Goal: Task Accomplishment & Management: Manage account settings

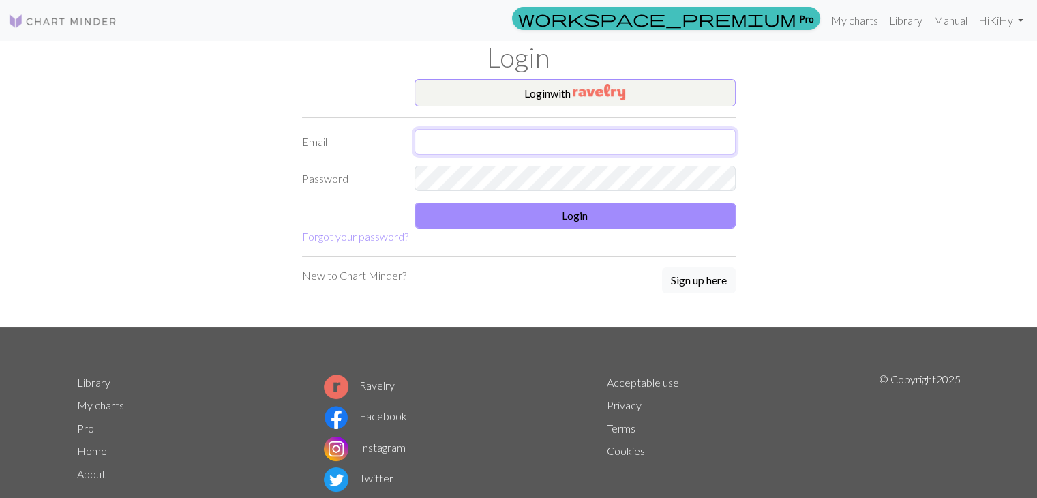
click at [447, 140] on input "text" at bounding box center [574, 142] width 321 height 26
type input "y"
type input "[EMAIL_ADDRESS][DOMAIN_NAME]"
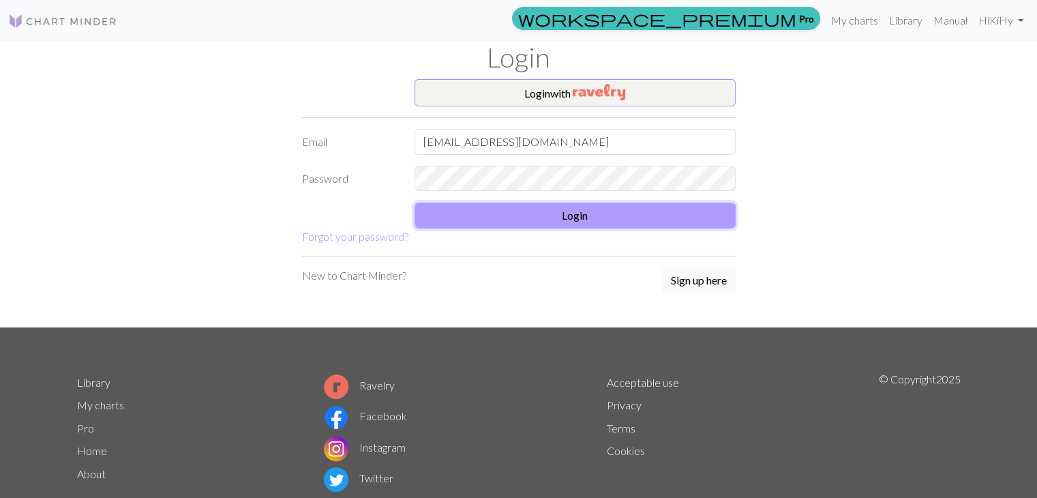
click at [459, 206] on button "Login" at bounding box center [574, 215] width 321 height 26
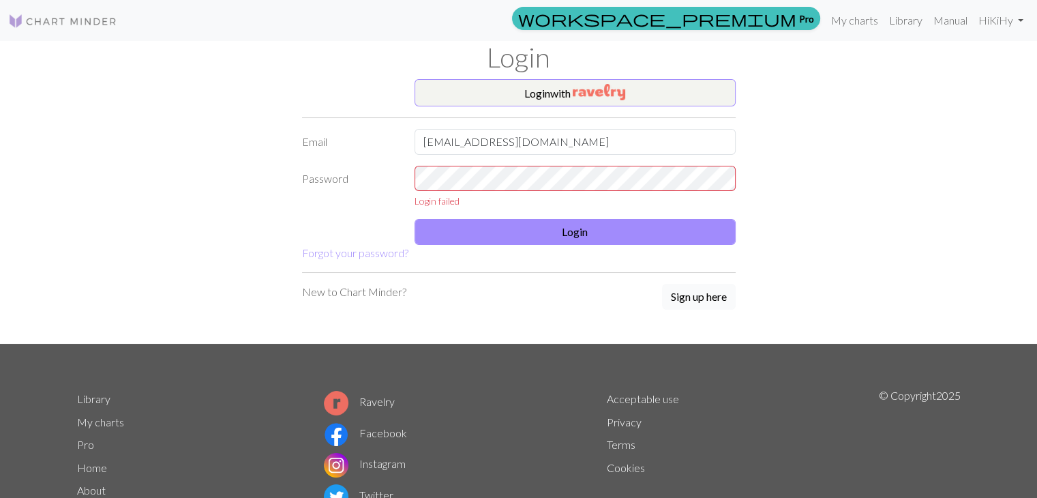
click at [697, 299] on button "Sign up here" at bounding box center [699, 297] width 74 height 26
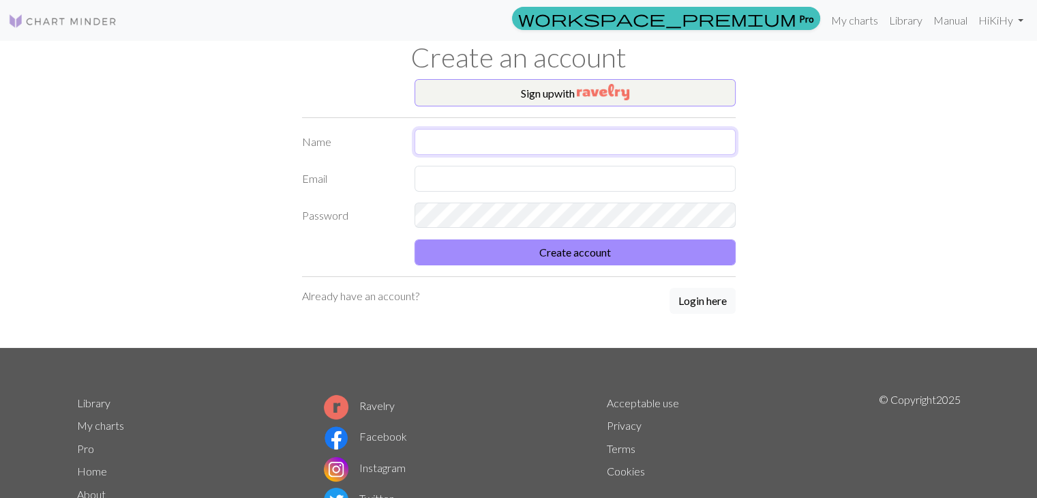
click at [450, 142] on input "text" at bounding box center [574, 142] width 321 height 26
type input "Kirsi"
drag, startPoint x: 450, startPoint y: 142, endPoint x: 467, endPoint y: 171, distance: 33.9
click at [467, 171] on input "hynnilakirsi2" at bounding box center [574, 179] width 321 height 26
click at [483, 176] on input "hynnilakirsi2" at bounding box center [574, 179] width 321 height 26
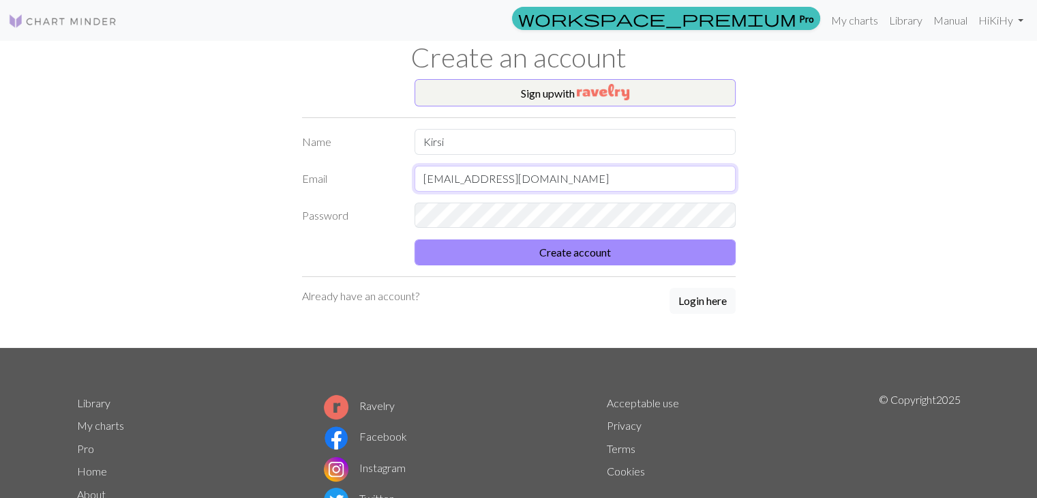
type input "[EMAIL_ADDRESS][DOMAIN_NAME]"
click at [414, 239] on button "Create account" at bounding box center [574, 252] width 321 height 26
click at [442, 254] on button "Create account" at bounding box center [574, 252] width 321 height 26
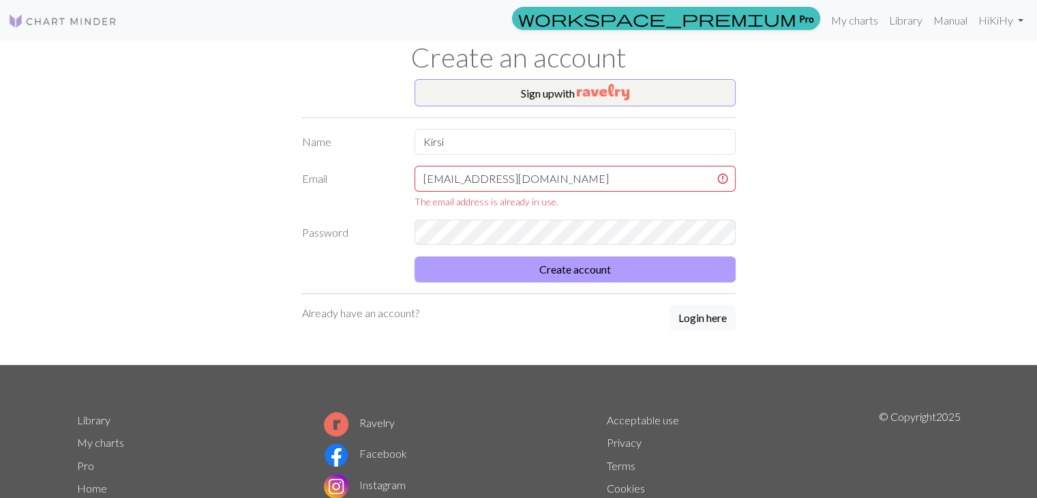
click at [442, 254] on form "Name Kirsi Email [EMAIL_ADDRESS][DOMAIN_NAME] The email address is already in u…" at bounding box center [519, 205] width 434 height 153
click at [393, 314] on p "Already have an account?" at bounding box center [360, 313] width 117 height 16
click at [706, 314] on button "Login here" at bounding box center [702, 318] width 66 height 26
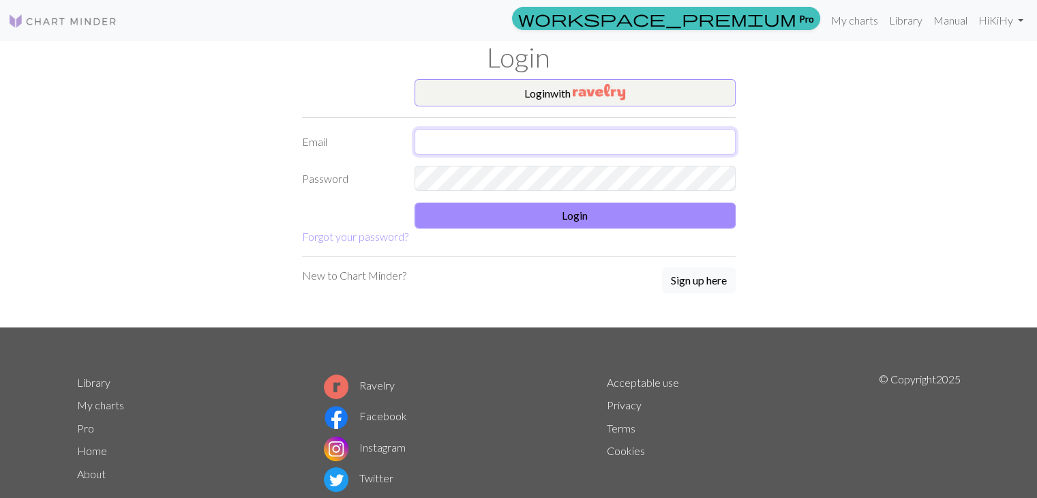
click at [519, 153] on input "text" at bounding box center [574, 142] width 321 height 26
type input "[EMAIL_ADDRESS][DOMAIN_NAME]"
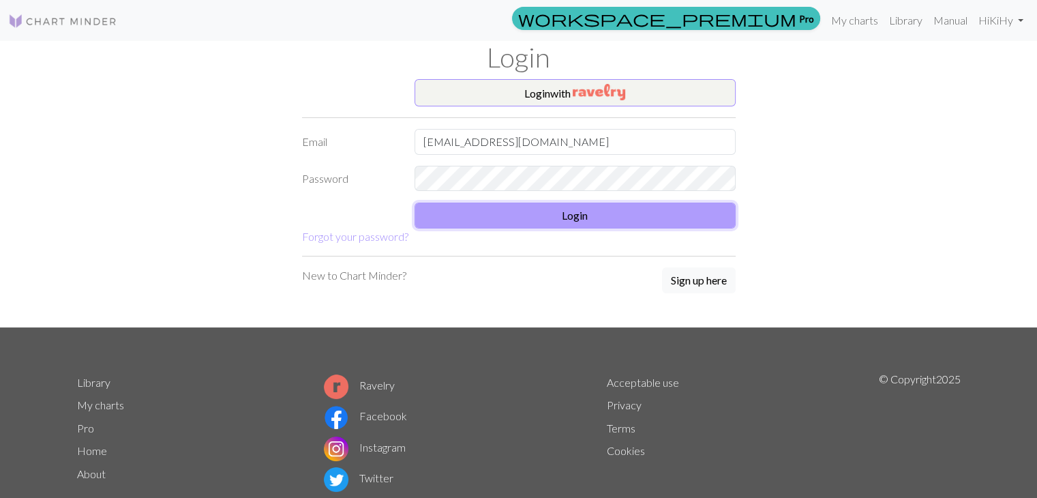
click at [461, 217] on button "Login" at bounding box center [574, 215] width 321 height 26
